Goal: Register for event/course

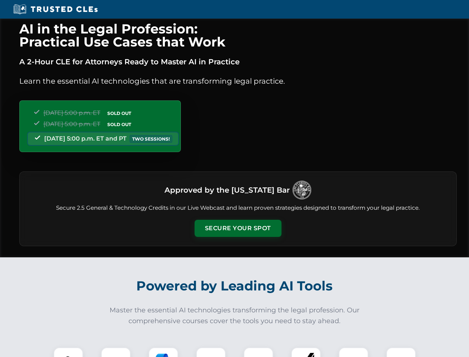
click at [238, 228] on button "Secure Your Spot" at bounding box center [238, 227] width 87 height 17
click at [68, 352] on img at bounding box center [69, 362] width 22 height 22
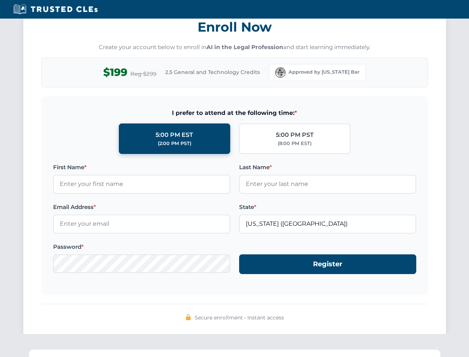
scroll to position [729, 0]
